Goal: Task Accomplishment & Management: Complete application form

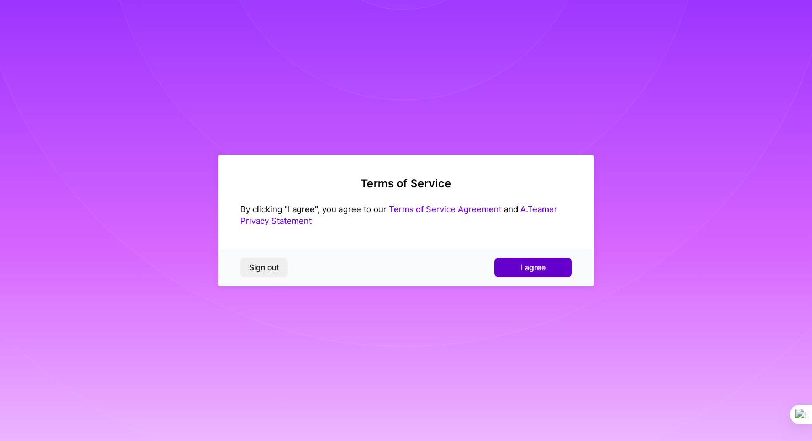
click at [527, 274] on button "I agree" at bounding box center [532, 267] width 77 height 20
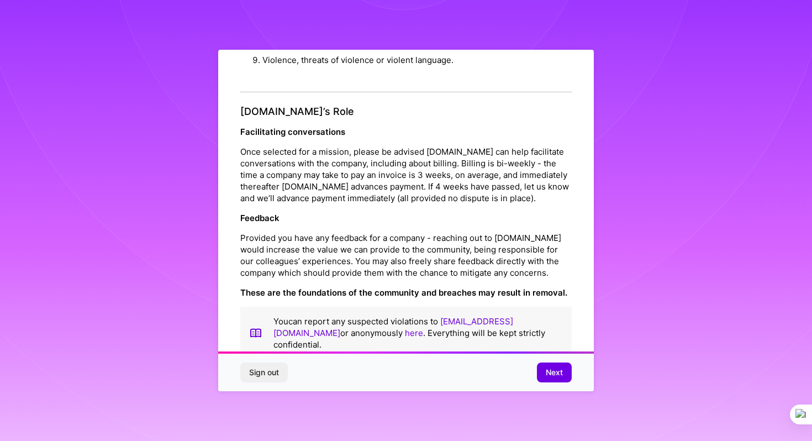
scroll to position [1224, 0]
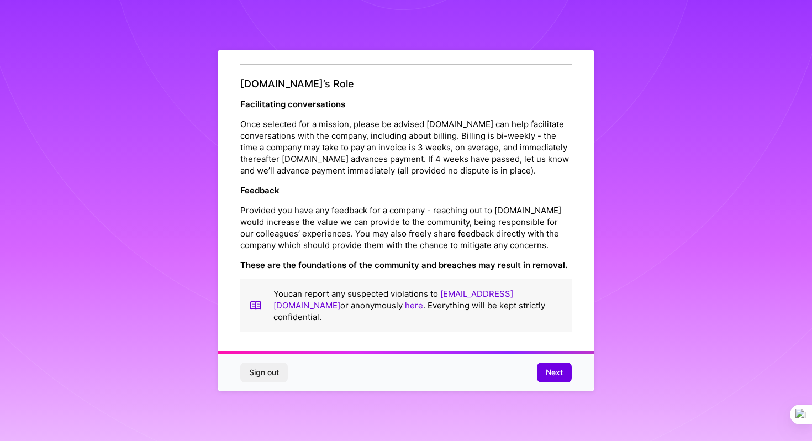
click at [542, 372] on button "Next" at bounding box center [554, 372] width 35 height 20
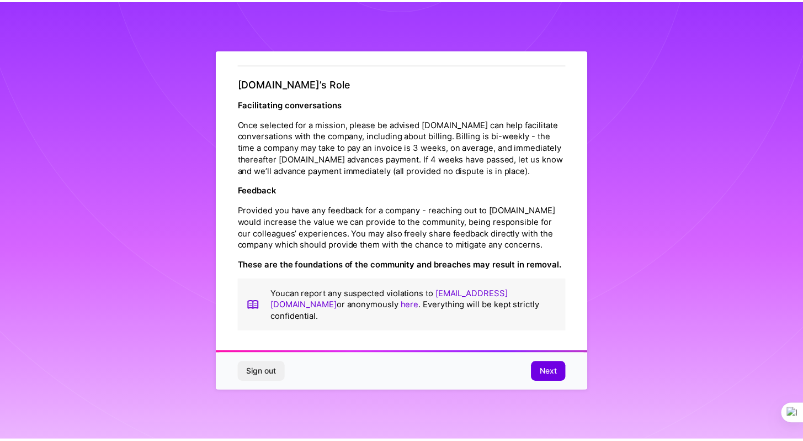
scroll to position [0, 0]
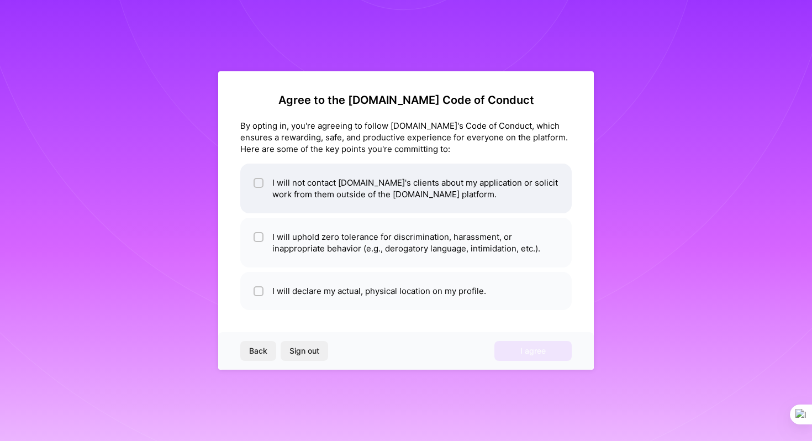
click at [257, 183] on input "checkbox" at bounding box center [260, 183] width 8 height 8
checkbox input "true"
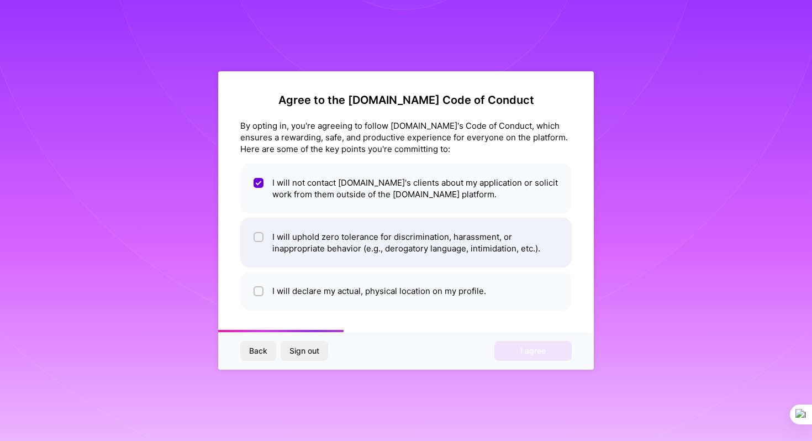
click at [260, 232] on div at bounding box center [258, 237] width 10 height 10
checkbox input "true"
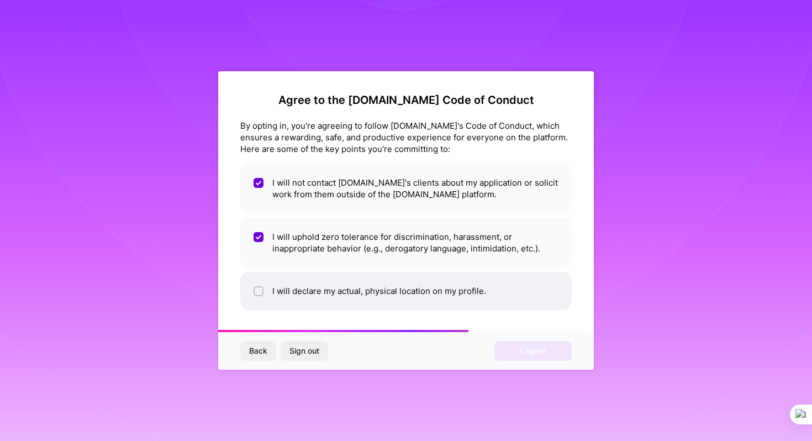
click at [256, 292] on input "checkbox" at bounding box center [260, 292] width 8 height 8
click at [395, 292] on li "I will declare my actual, physical location on my profile." at bounding box center [405, 291] width 331 height 38
click at [396, 292] on li "I will declare my actual, physical location on my profile." at bounding box center [405, 291] width 331 height 38
checkbox input "false"
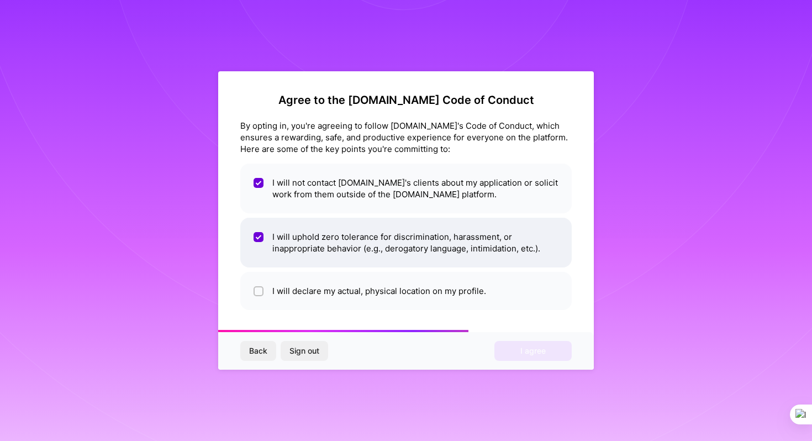
click at [411, 251] on li "I will uphold zero tolerance for discrimination, harassment, or inappropriate b…" at bounding box center [405, 243] width 331 height 50
checkbox input "false"
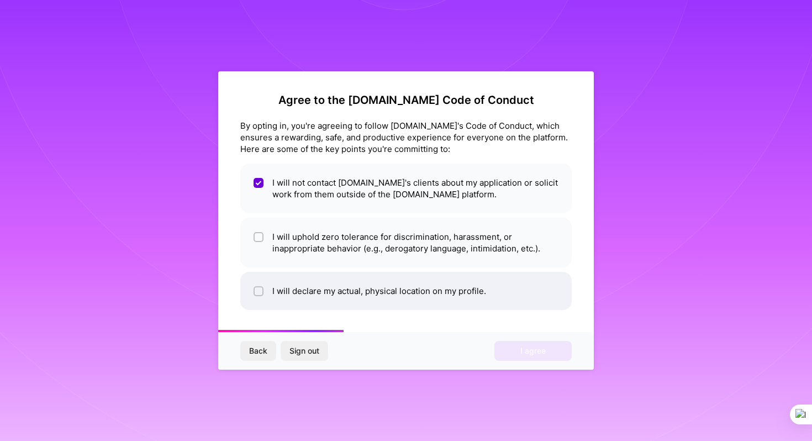
click at [386, 289] on li "I will declare my actual, physical location on my profile." at bounding box center [405, 291] width 331 height 38
checkbox input "true"
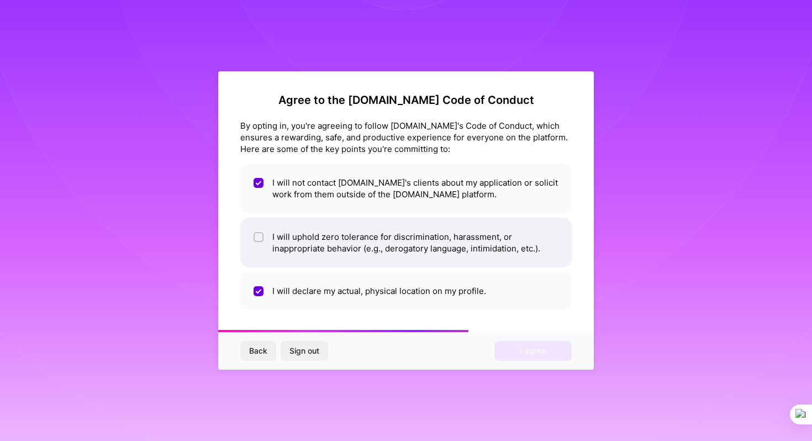
click at [400, 250] on li "I will uphold zero tolerance for discrimination, harassment, or inappropriate b…" at bounding box center [405, 243] width 331 height 50
checkbox input "true"
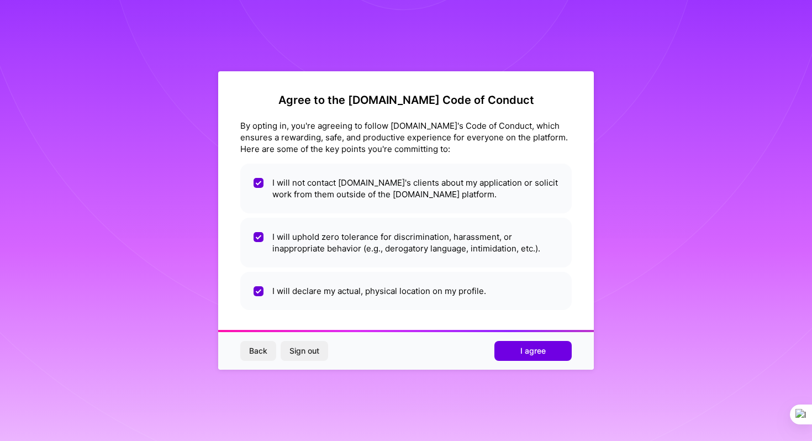
click at [536, 363] on div "Back Sign out I agree" at bounding box center [406, 351] width 376 height 38
click at [549, 354] on button "I agree" at bounding box center [532, 351] width 77 height 20
